Goal: Check status: Check status

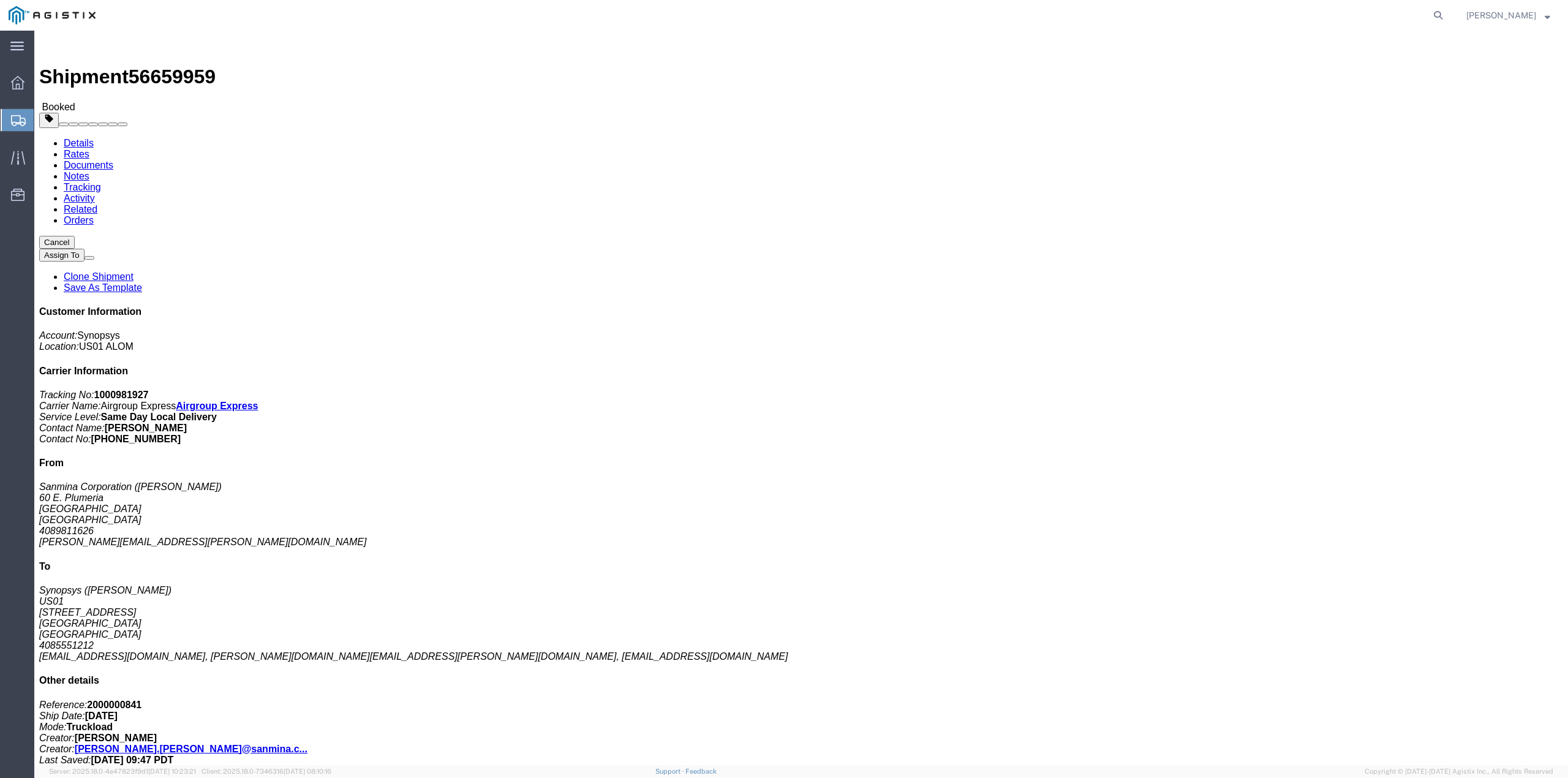
click link "Documents"
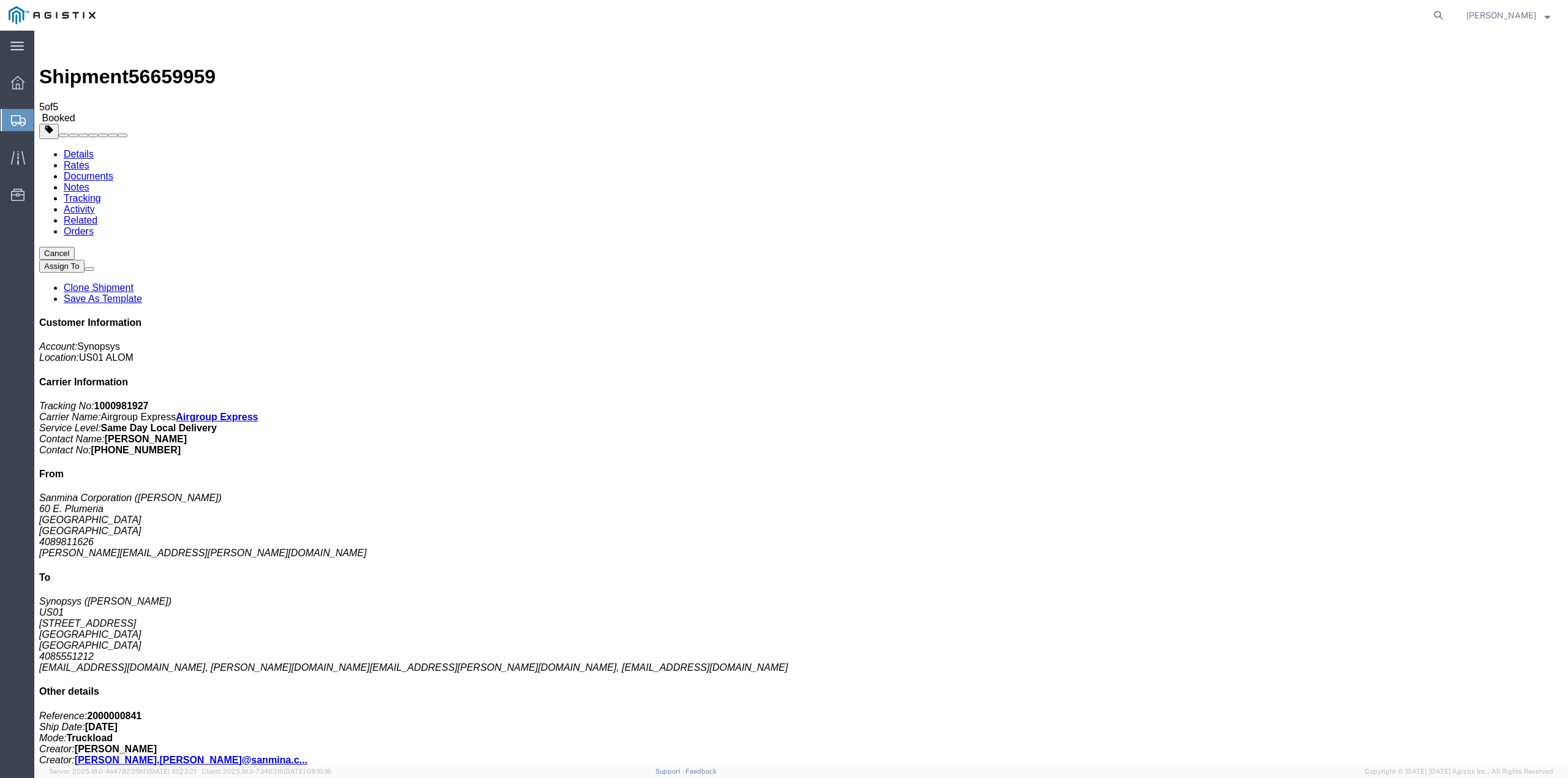
click at [75, 149] on link "Details" at bounding box center [79, 153] width 30 height 10
click at [16, 87] on icon at bounding box center [17, 83] width 13 height 13
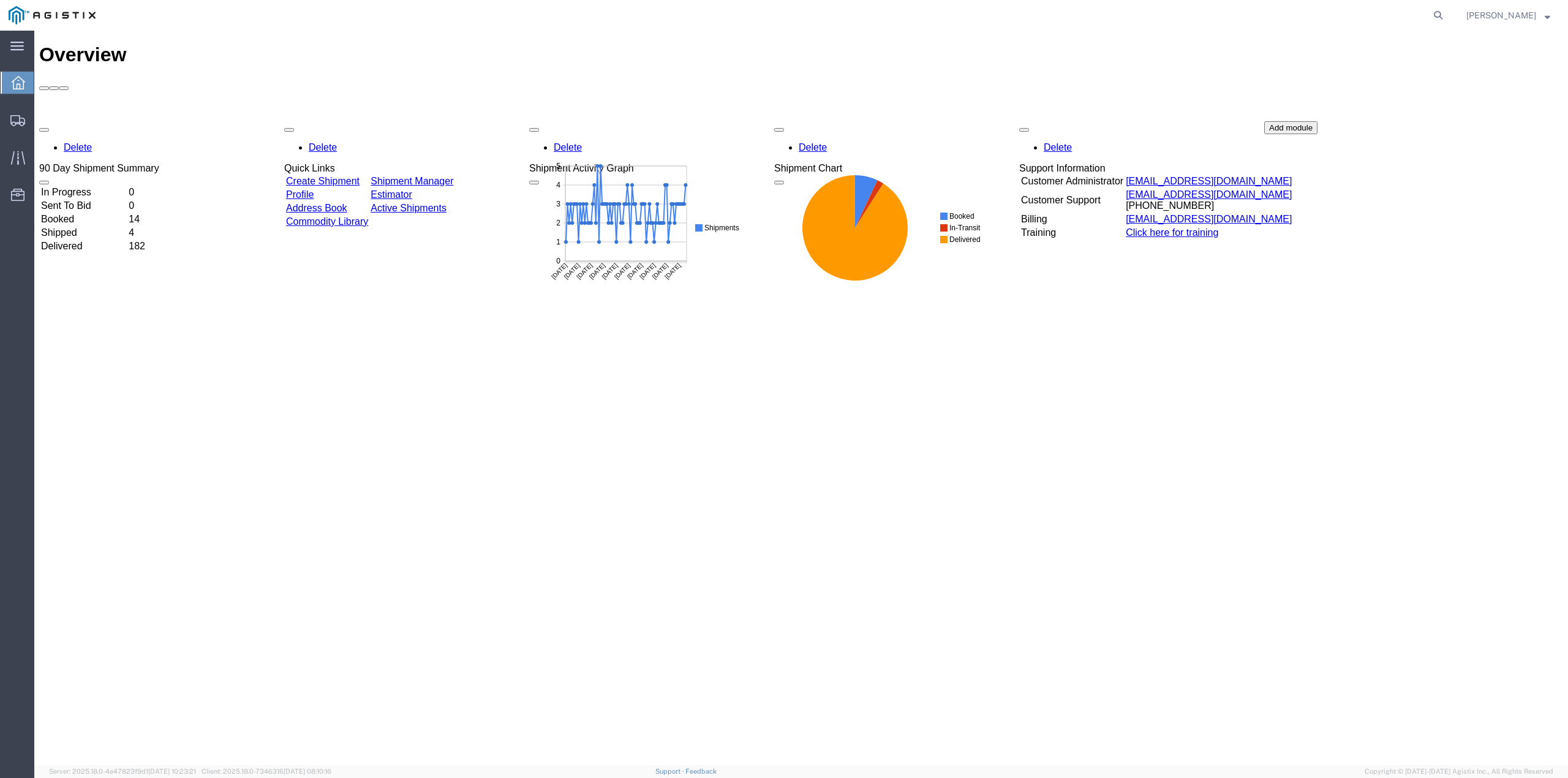
click at [86, 213] on td "Booked" at bounding box center [83, 219] width 86 height 12
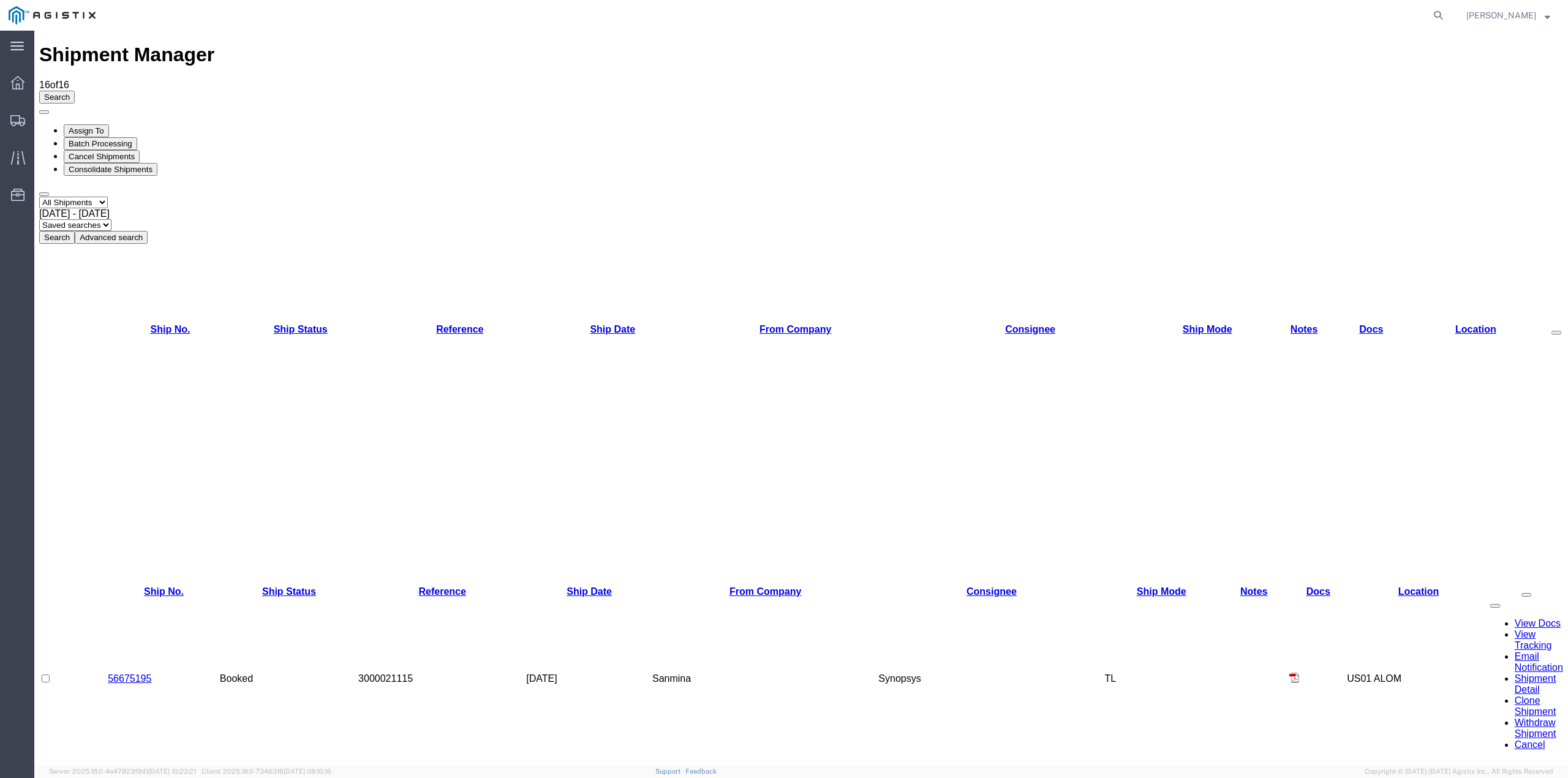
click at [140, 673] on link "56675195" at bounding box center [129, 678] width 44 height 10
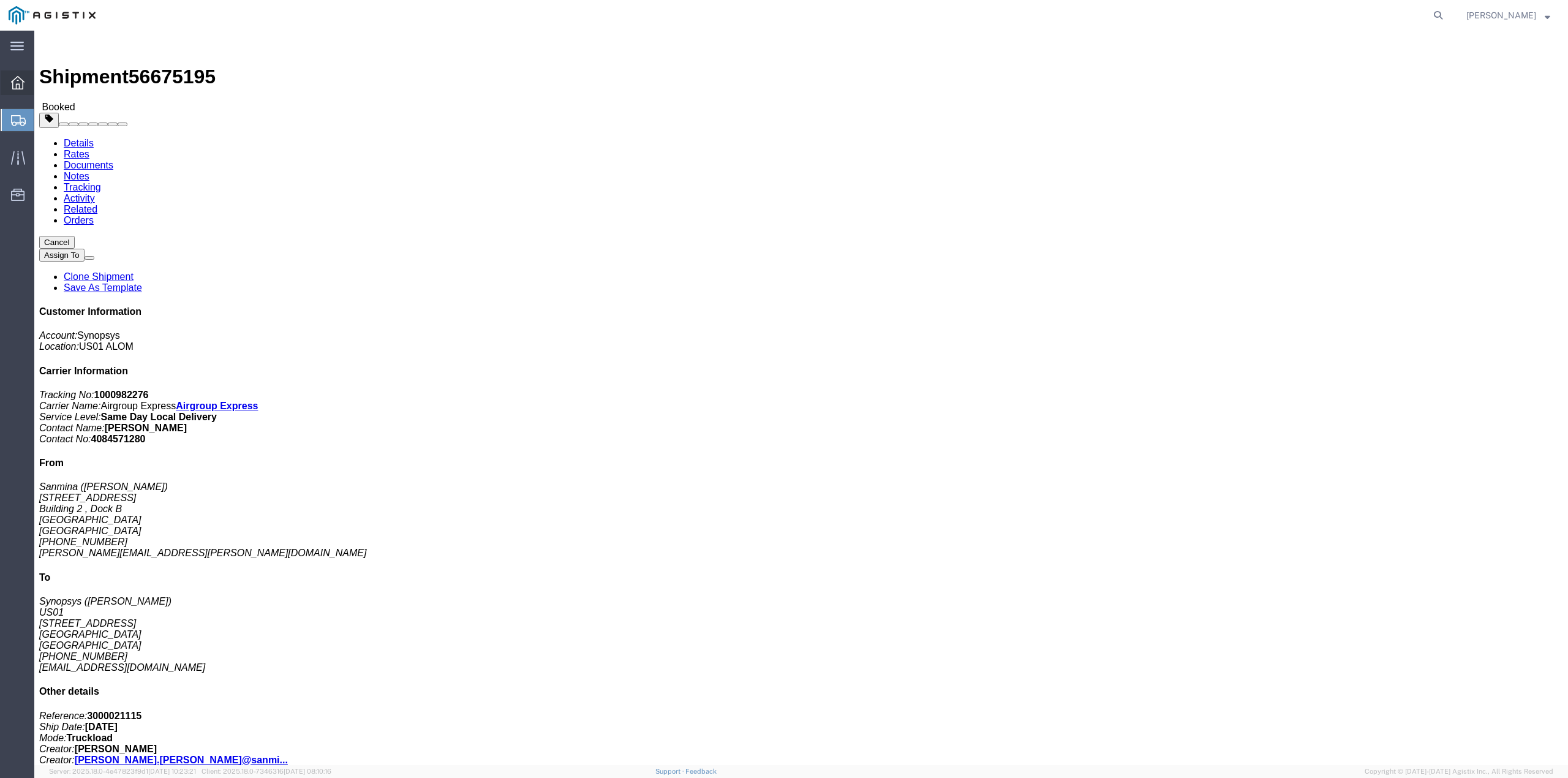
click at [16, 81] on icon at bounding box center [17, 83] width 13 height 13
